Goal: Book appointment/travel/reservation

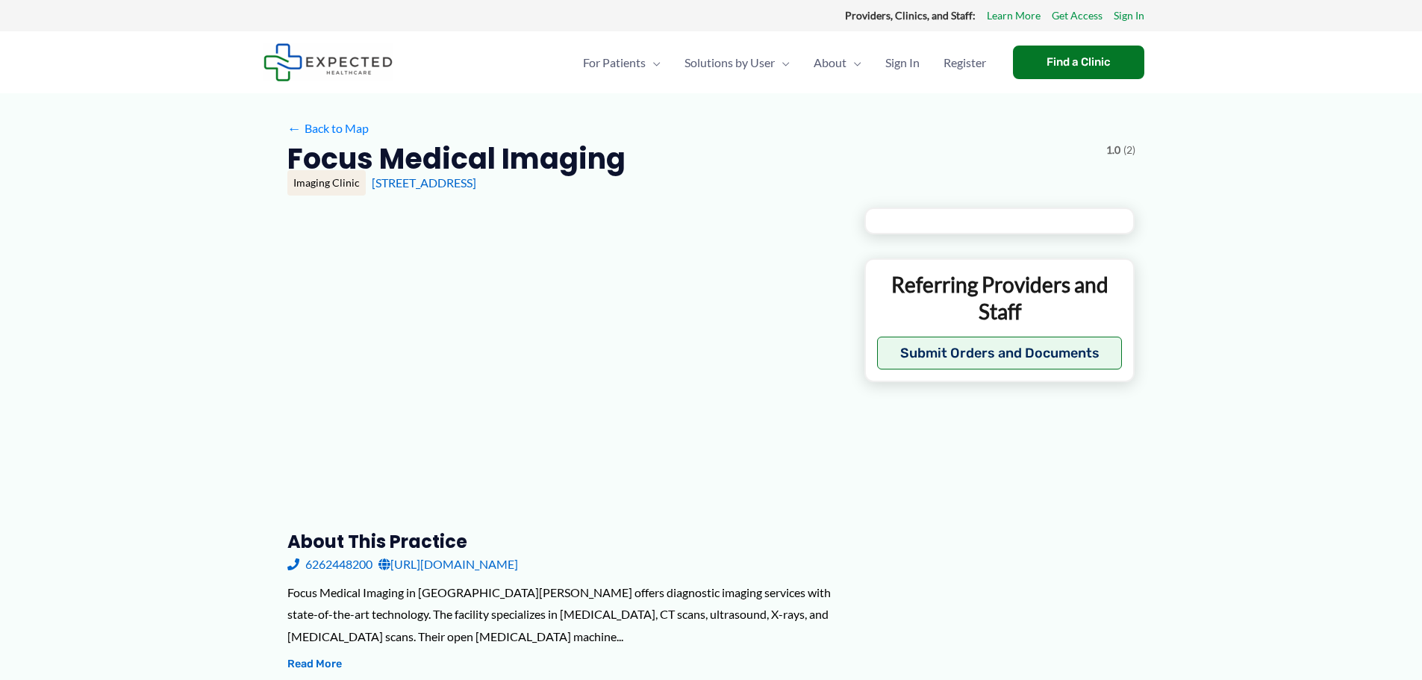
type input "**********"
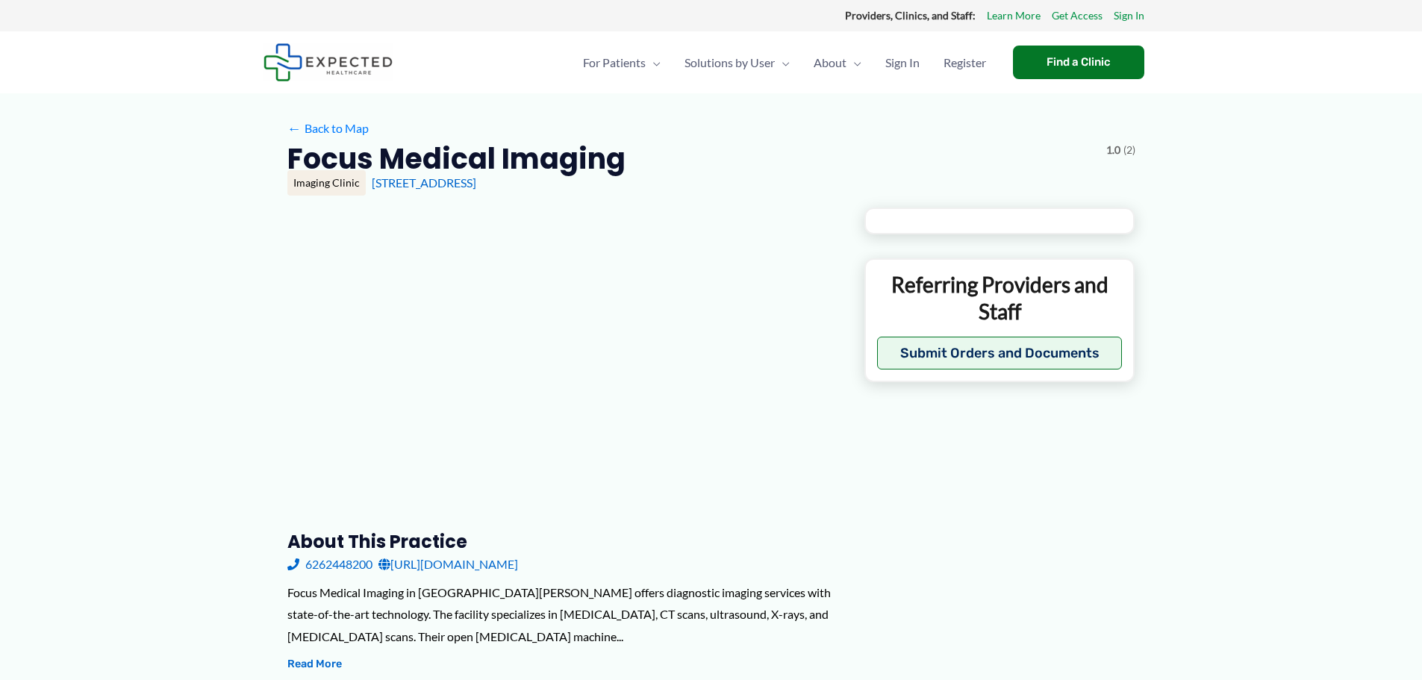
type input "**********"
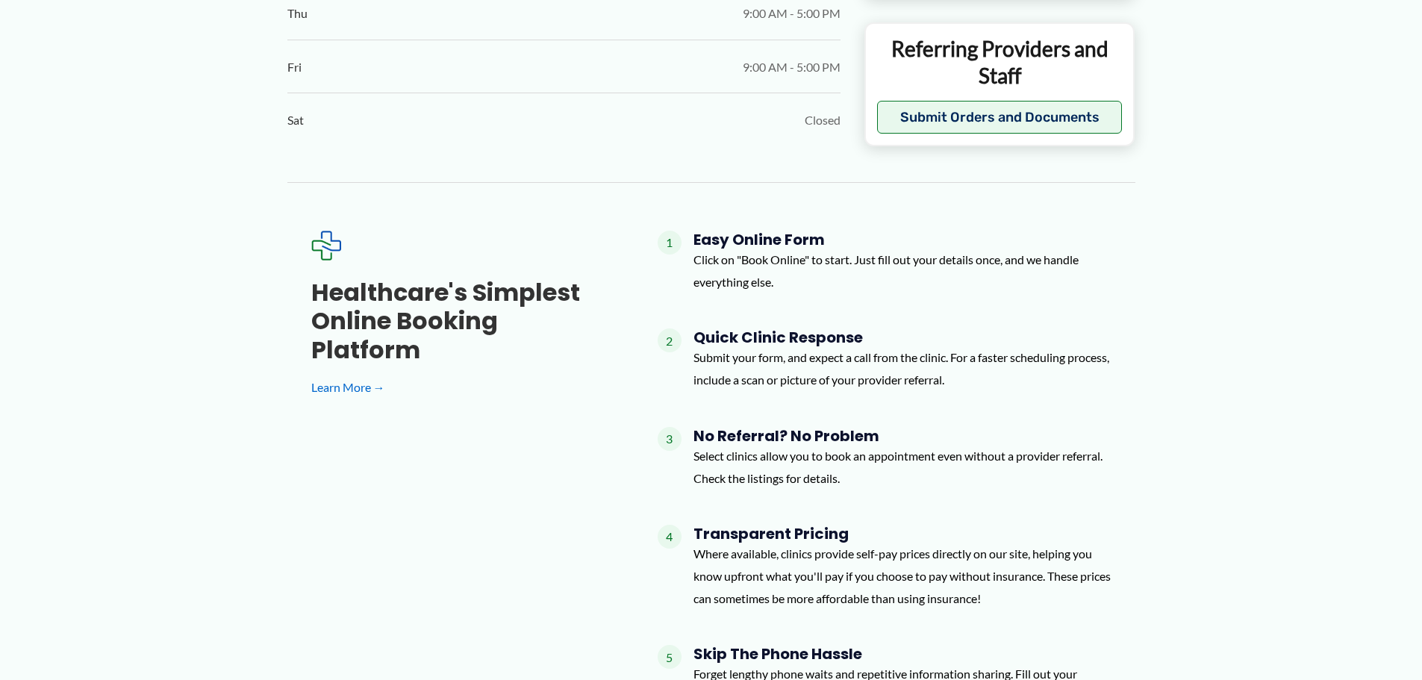
scroll to position [593, 0]
